Goal: Task Accomplishment & Management: Use online tool/utility

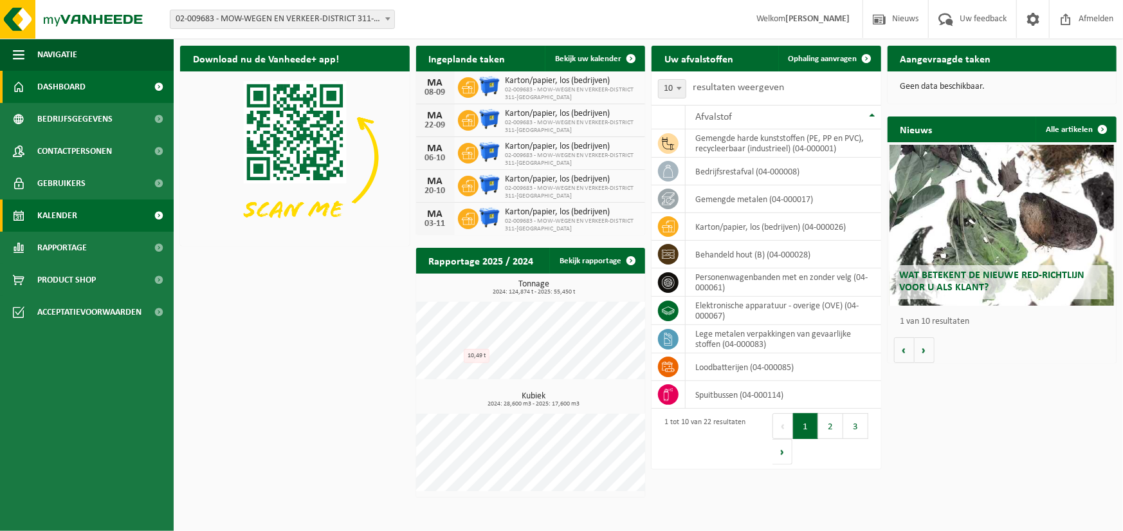
click at [48, 221] on span "Kalender" at bounding box center [57, 215] width 40 height 32
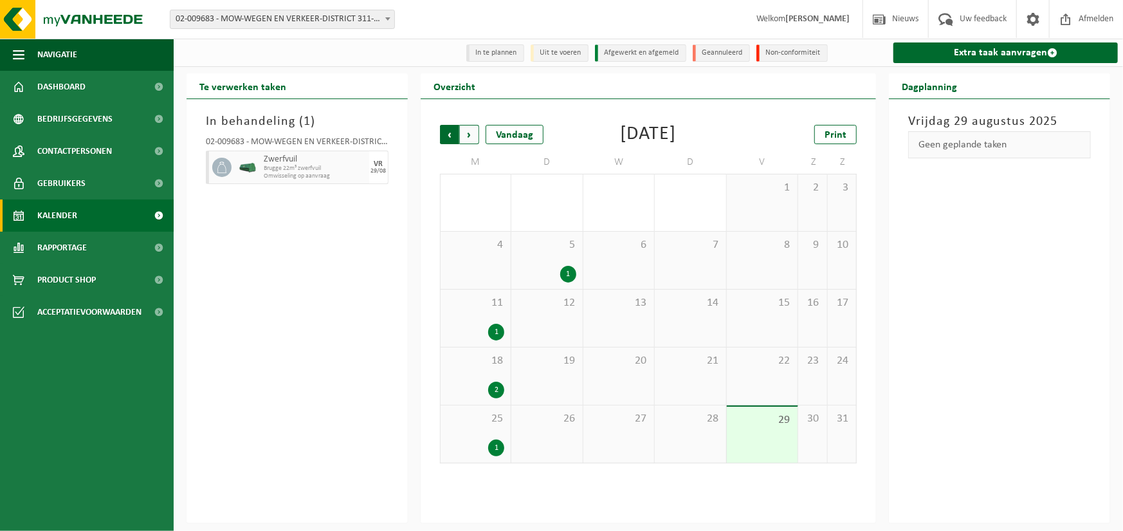
click at [469, 136] on span "Volgende" at bounding box center [469, 134] width 19 height 19
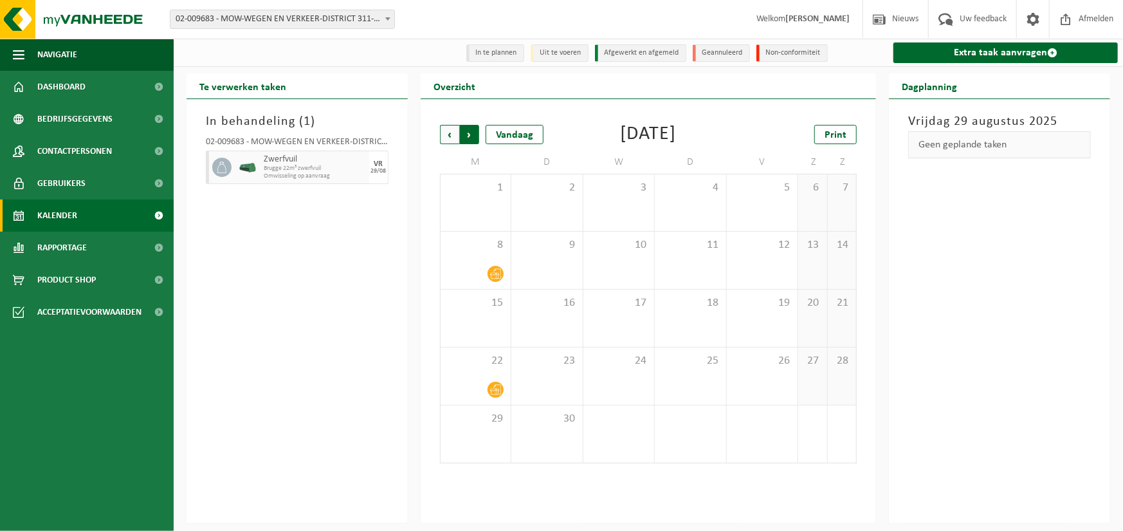
click at [450, 135] on span "Vorige" at bounding box center [449, 134] width 19 height 19
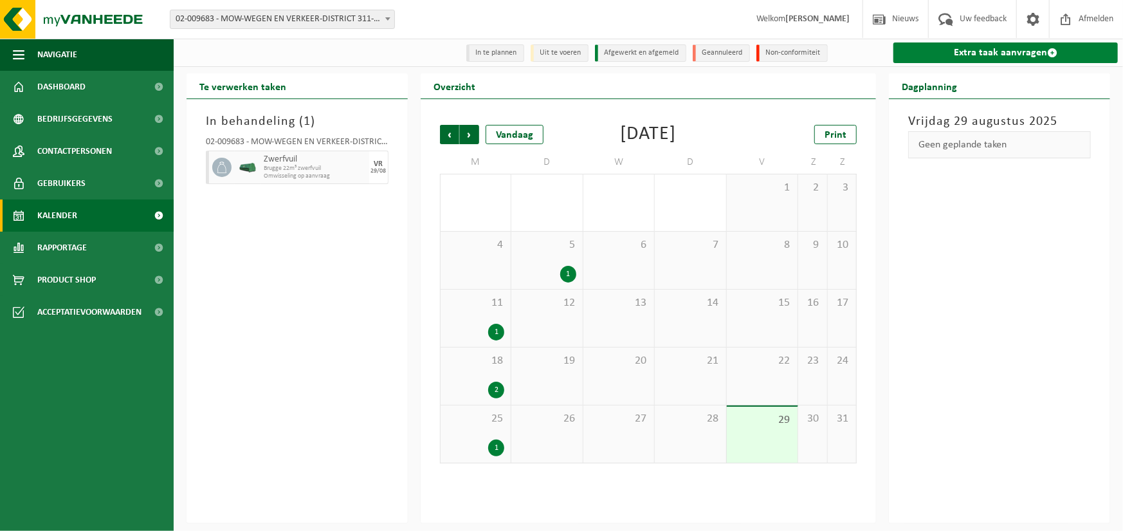
click at [970, 53] on link "Extra taak aanvragen" at bounding box center [1005, 52] width 224 height 21
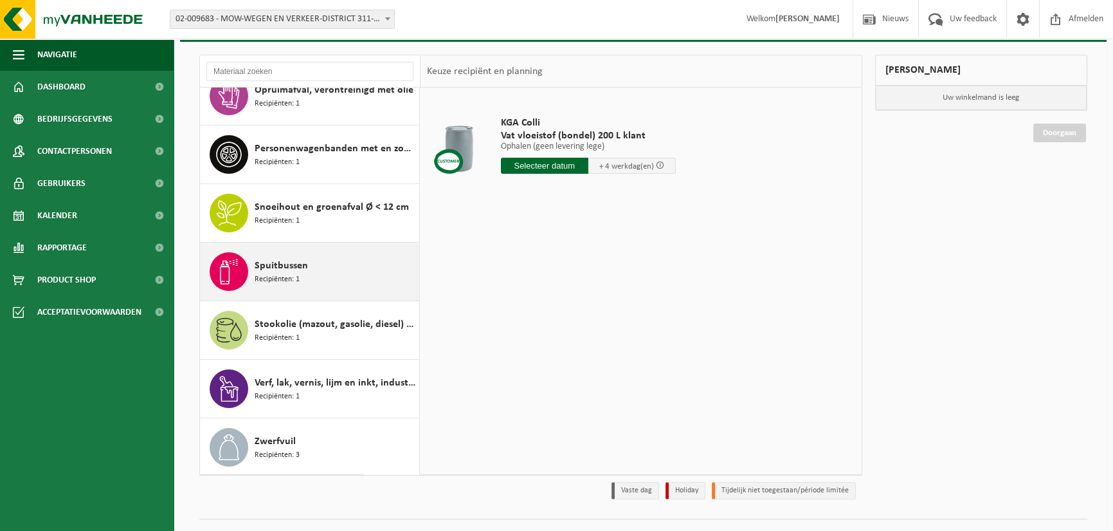
scroll to position [96, 0]
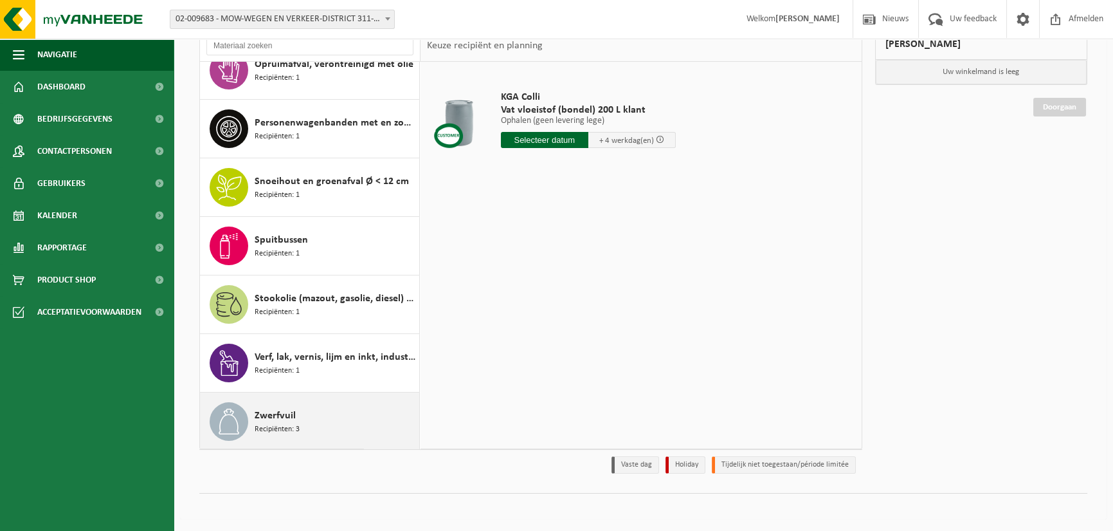
click at [324, 432] on div "Zwerfvuil Recipiënten: 3" at bounding box center [335, 421] width 161 height 39
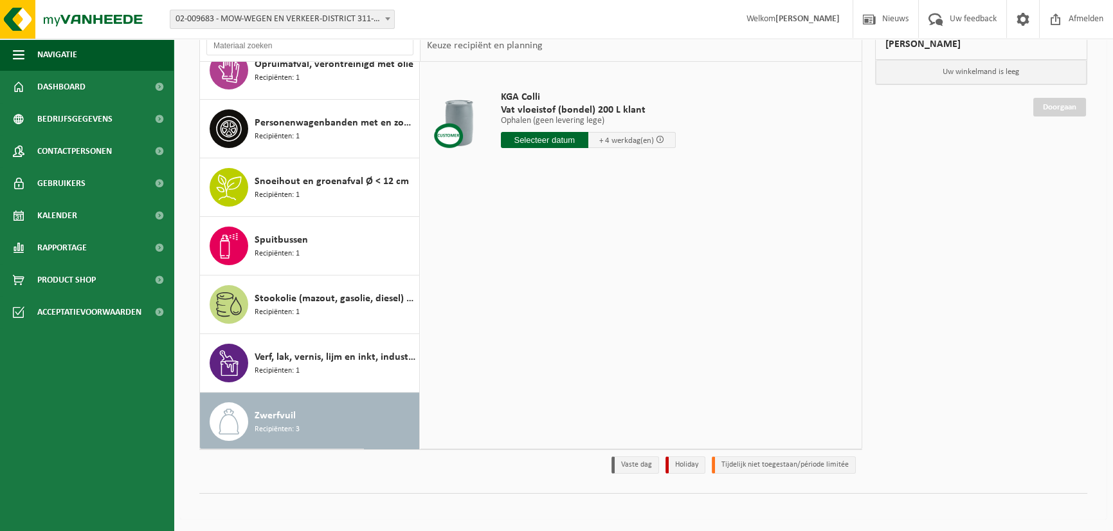
scroll to position [782, 0]
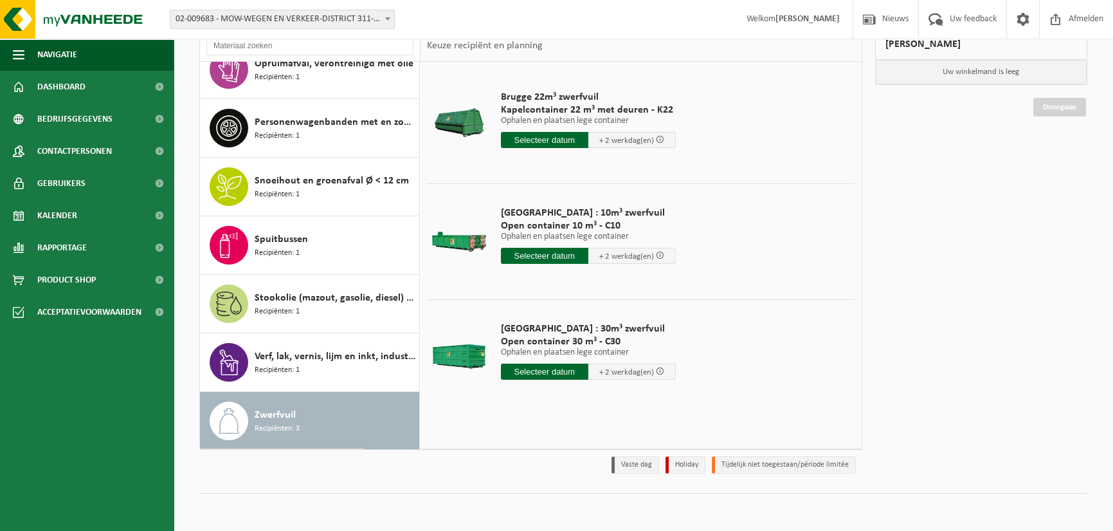
click at [542, 255] on input "text" at bounding box center [544, 256] width 87 height 16
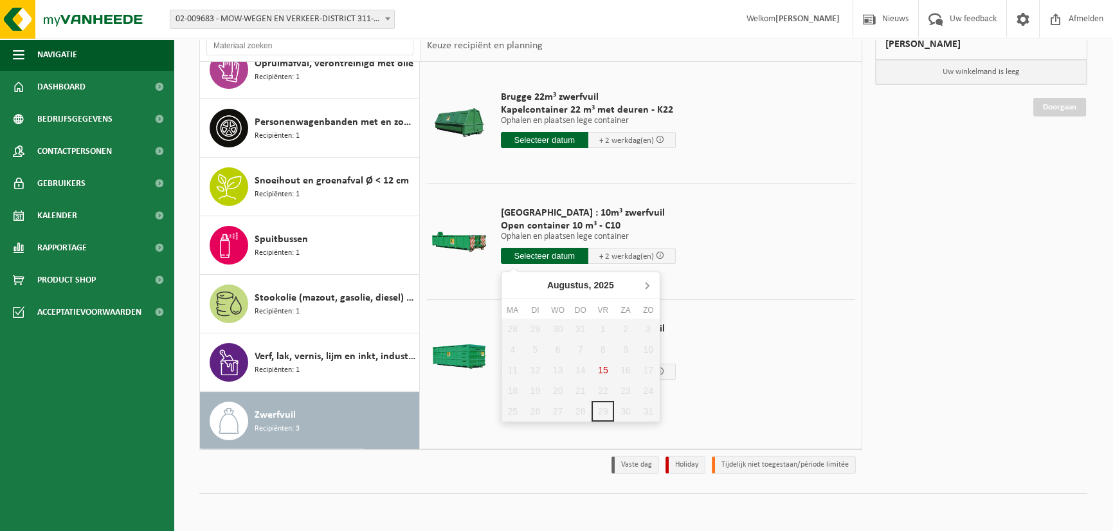
click at [648, 285] on icon at bounding box center [647, 285] width 3 height 6
click at [511, 326] on div "1" at bounding box center [513, 328] width 23 height 21
type input "Van 2025-09-01"
type input "2025-09-01"
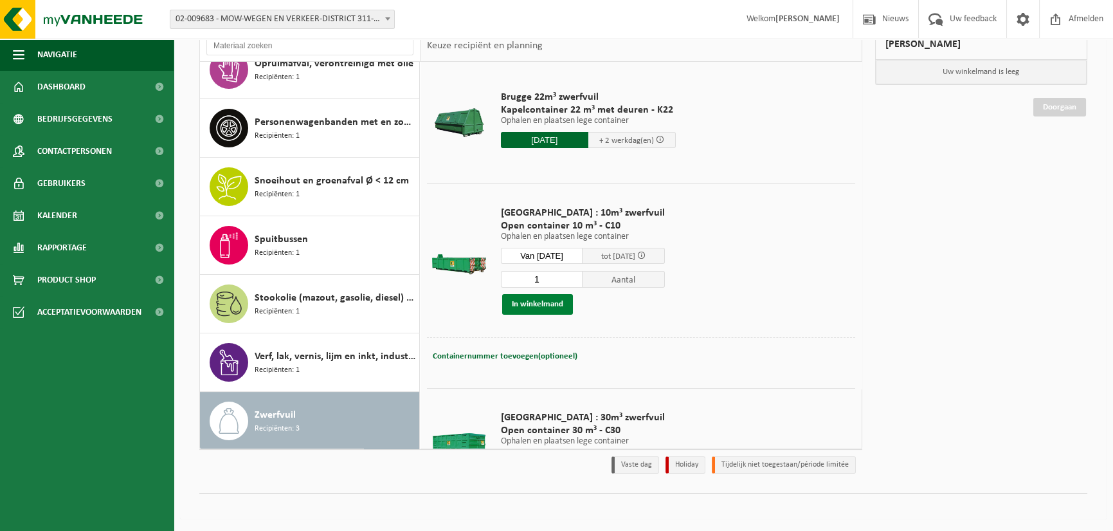
click at [540, 304] on button "In winkelmand" at bounding box center [537, 304] width 71 height 21
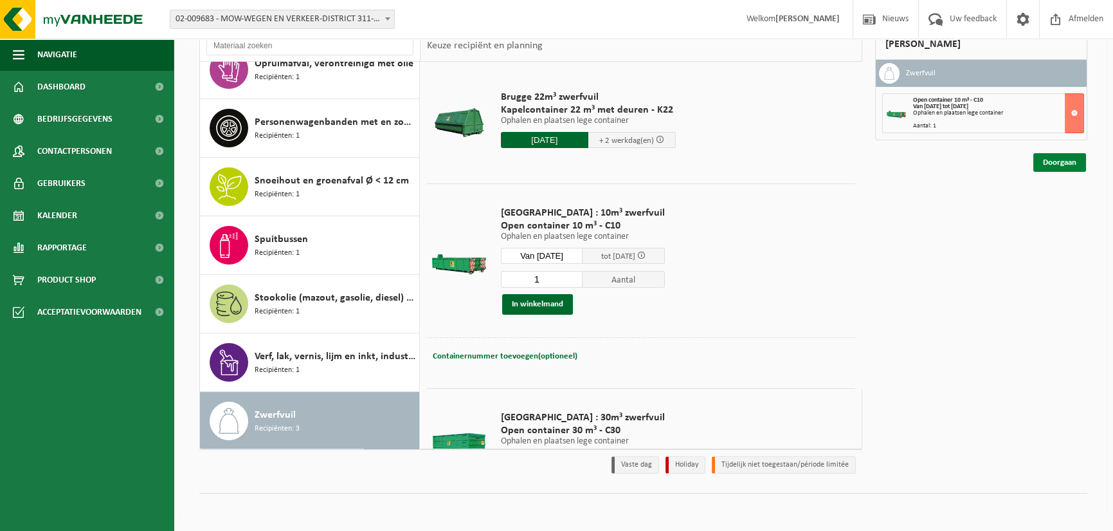
click at [1057, 159] on link "Doorgaan" at bounding box center [1060, 162] width 53 height 19
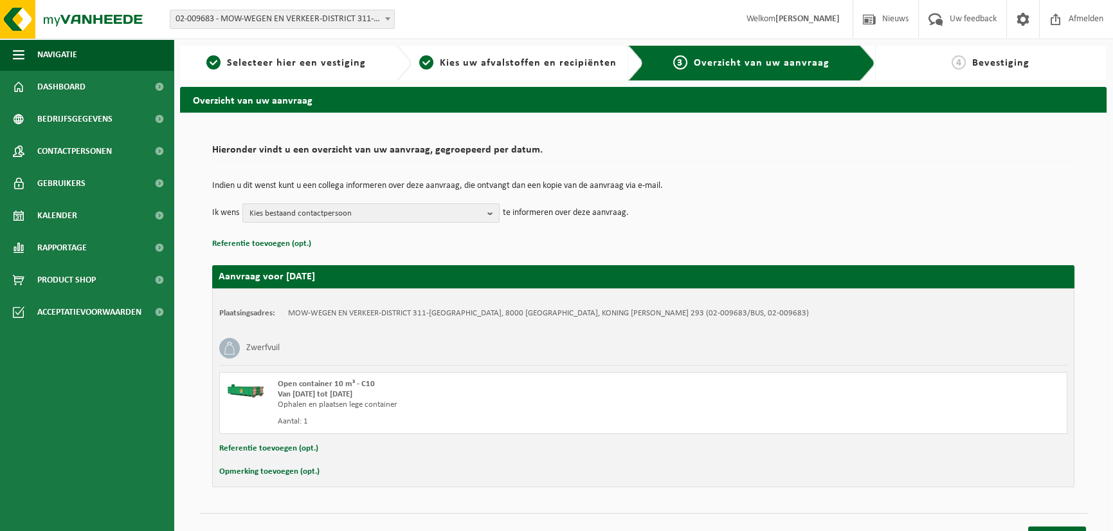
scroll to position [20, 0]
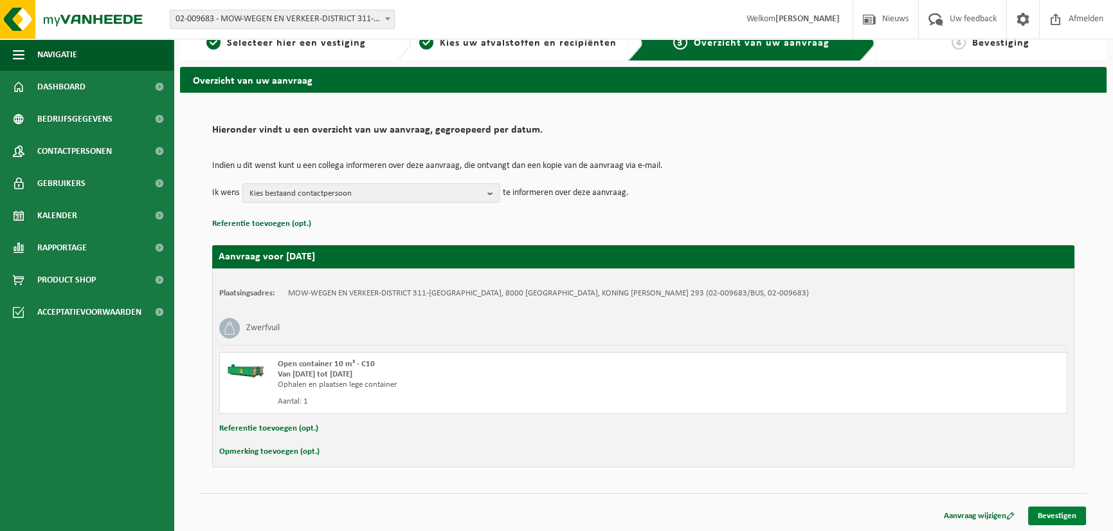
click at [1056, 516] on link "Bevestigen" at bounding box center [1057, 515] width 58 height 19
